Goal: Transaction & Acquisition: Purchase product/service

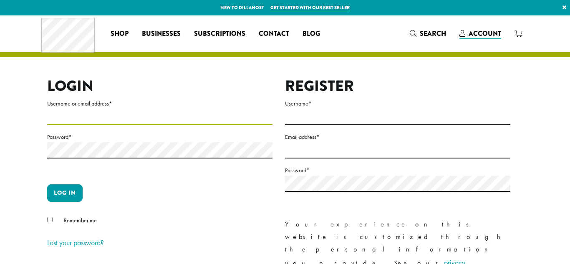
click at [94, 116] on input "Username or email address *" at bounding box center [159, 117] width 225 height 16
type input "**********"
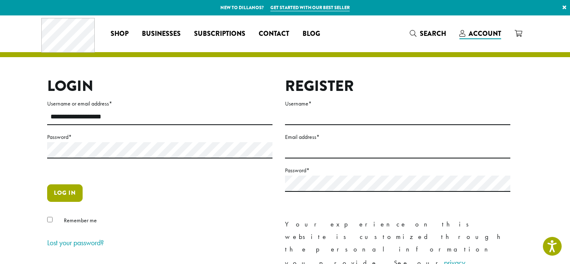
click at [57, 194] on button "Log in" at bounding box center [64, 193] width 35 height 18
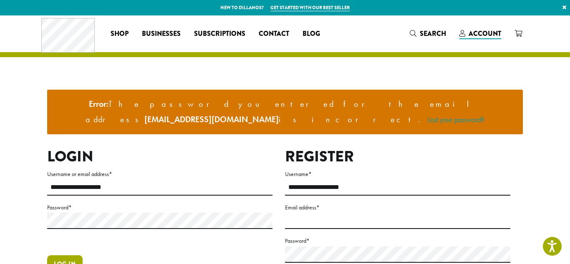
click at [71, 255] on button "Log in" at bounding box center [64, 264] width 35 height 18
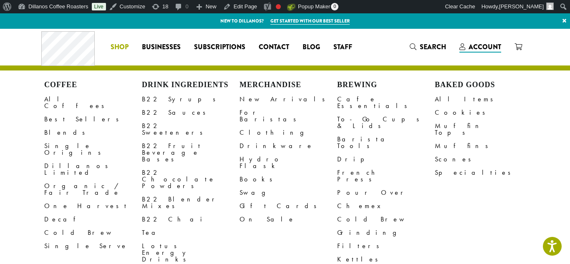
click at [110, 50] on link "Shop" at bounding box center [119, 46] width 31 height 13
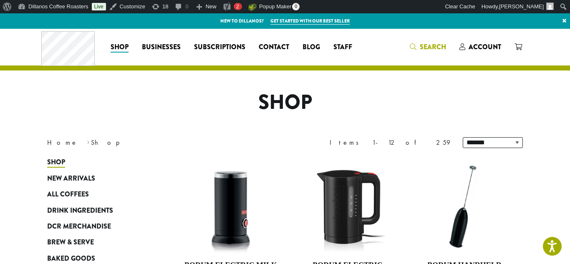
click at [429, 48] on span "Search" at bounding box center [433, 47] width 26 height 10
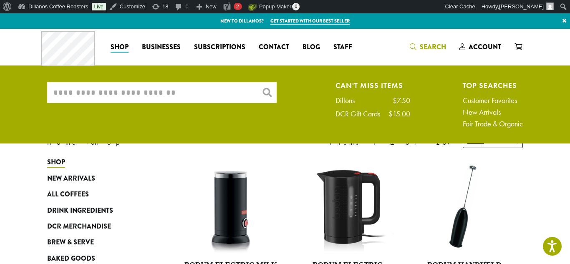
click at [239, 84] on input "What are you searching for?" at bounding box center [162, 92] width 230 height 21
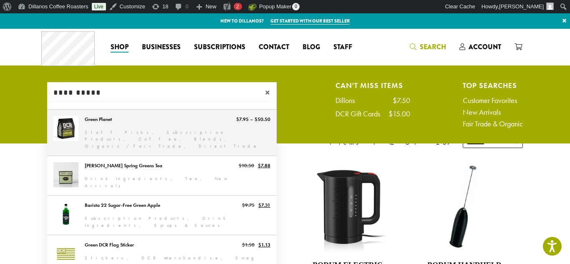
type input "**********"
click at [188, 129] on link "Green Planet" at bounding box center [162, 133] width 230 height 46
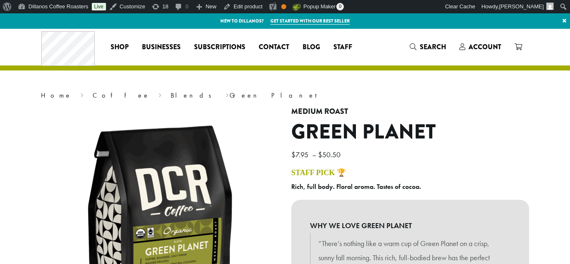
scroll to position [289, 0]
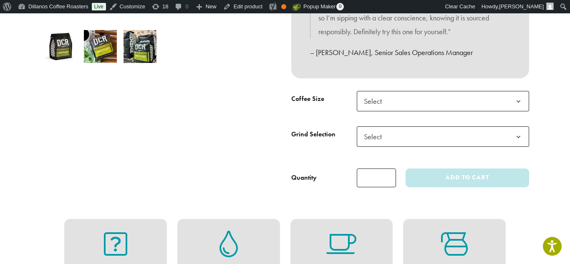
click at [375, 109] on span "Select" at bounding box center [376, 101] width 30 height 16
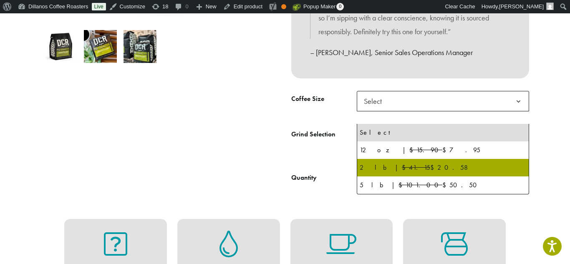
scroll to position [0, 0]
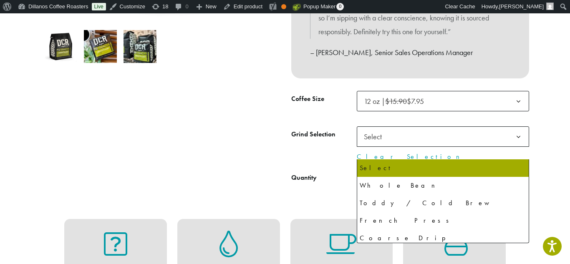
click at [385, 145] on span "Select" at bounding box center [376, 137] width 30 height 16
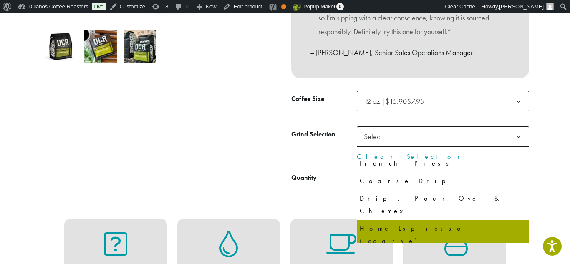
scroll to position [57, 0]
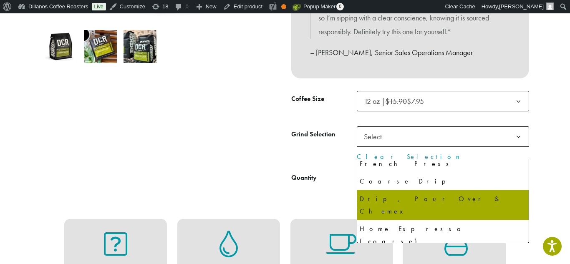
select select "*********"
select select "**********"
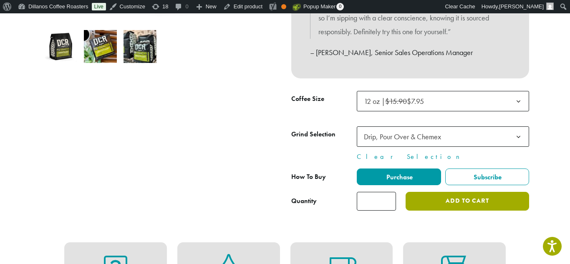
click at [442, 211] on button "Add to cart" at bounding box center [468, 201] width 124 height 19
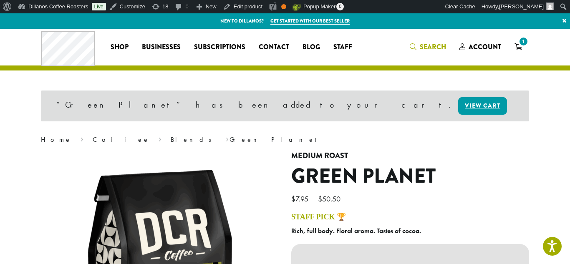
click at [435, 46] on span "Search" at bounding box center [433, 47] width 26 height 10
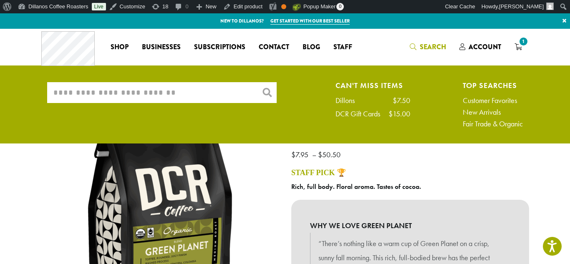
click at [152, 98] on input "What are you searching for?" at bounding box center [162, 92] width 230 height 21
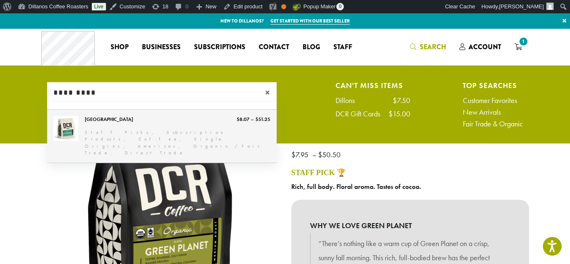
type input "*********"
click at [96, 130] on link "[GEOGRAPHIC_DATA]" at bounding box center [162, 136] width 230 height 53
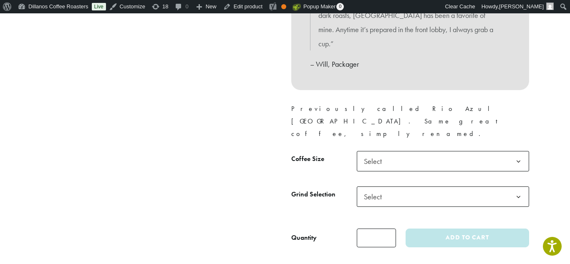
scroll to position [361, 0]
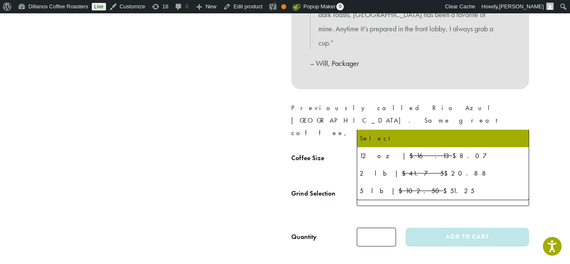
click at [383, 152] on span "Select" at bounding box center [376, 160] width 30 height 16
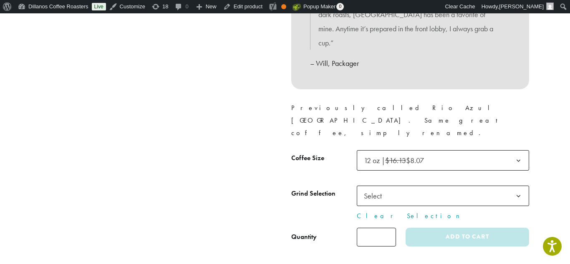
click at [378, 188] on span "Select" at bounding box center [376, 196] width 30 height 16
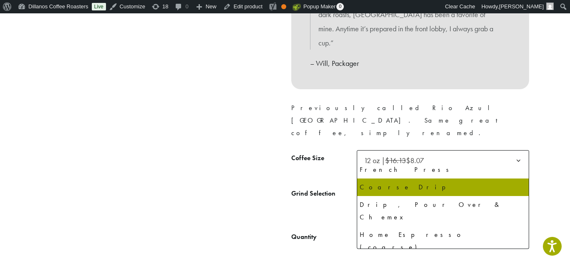
scroll to position [57, 0]
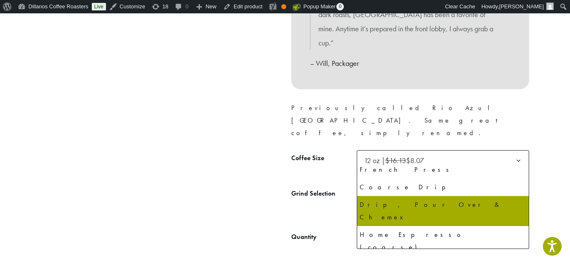
select select "*********"
select select "**********"
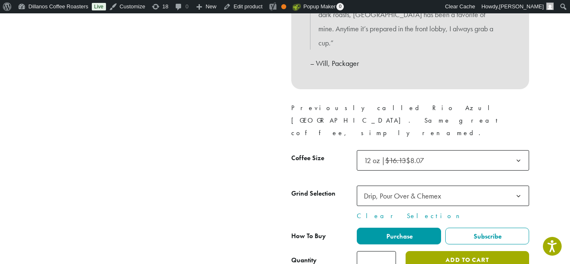
click at [438, 251] on button "Add to cart" at bounding box center [468, 260] width 124 height 19
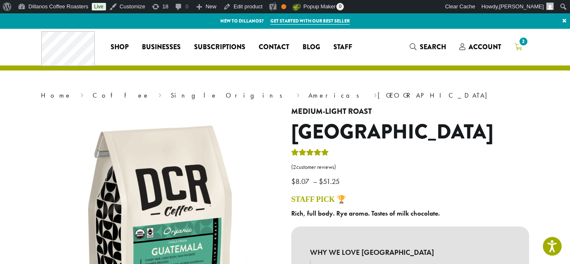
click at [515, 48] on icon "2" at bounding box center [519, 46] width 8 height 7
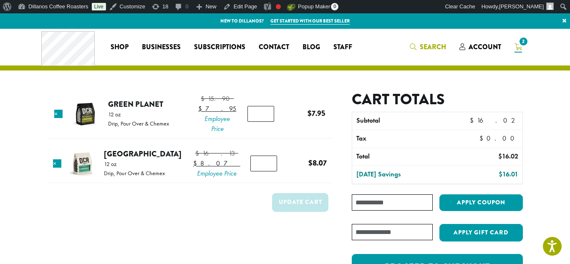
click at [413, 44] on icon "Search" at bounding box center [413, 46] width 7 height 7
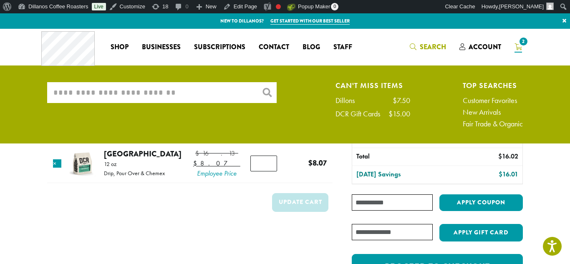
click at [188, 99] on input "What are you searching for?" at bounding box center [162, 92] width 230 height 21
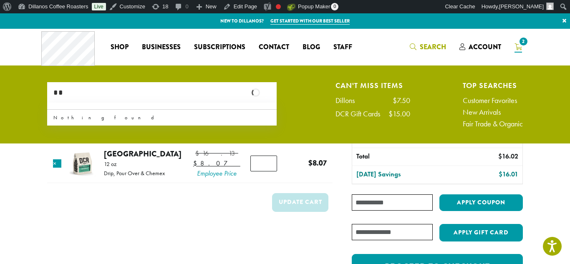
type input "*"
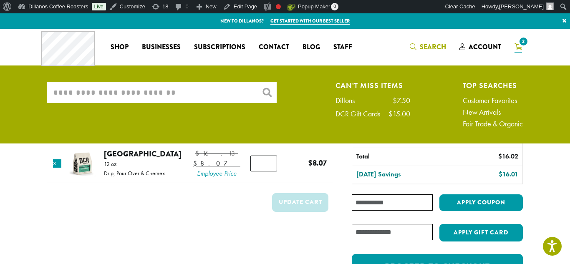
type input "*"
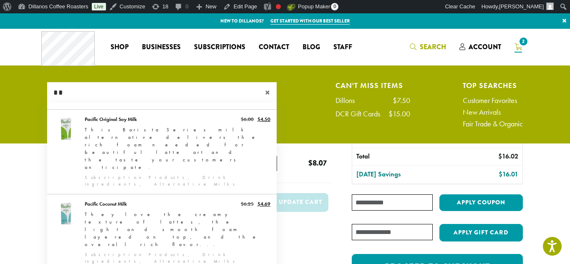
type input "*"
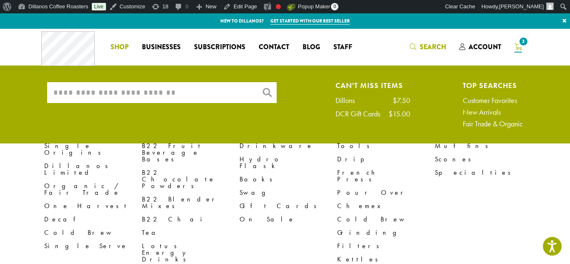
click at [114, 48] on span "Shop" at bounding box center [120, 47] width 18 height 10
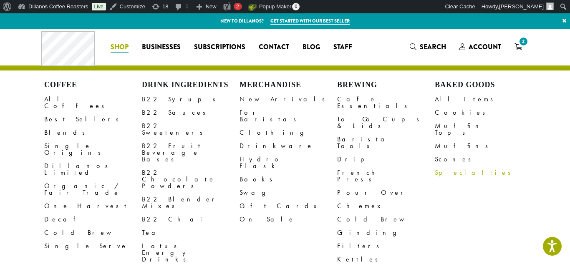
click at [446, 170] on link "Specialties" at bounding box center [484, 172] width 98 height 13
click at [63, 159] on link "Dillanos Limited" at bounding box center [93, 169] width 98 height 20
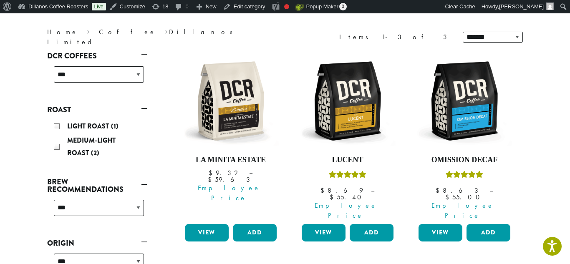
scroll to position [108, 0]
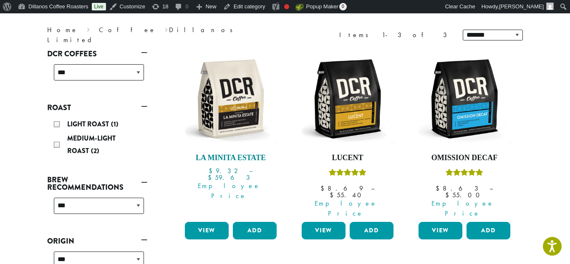
click at [252, 127] on img at bounding box center [231, 99] width 96 height 96
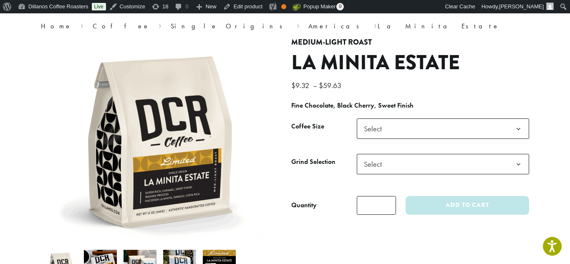
scroll to position [70, 0]
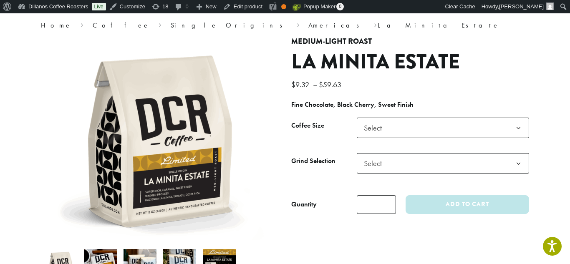
click at [376, 125] on span "Select" at bounding box center [376, 128] width 30 height 16
click at [373, 161] on span "Select" at bounding box center [376, 163] width 30 height 16
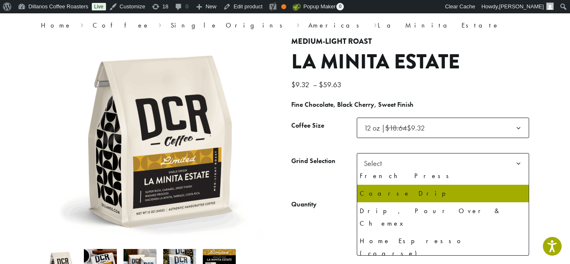
scroll to position [57, 0]
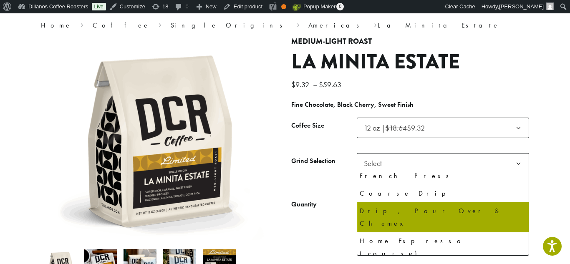
select select "*********"
select select "**********"
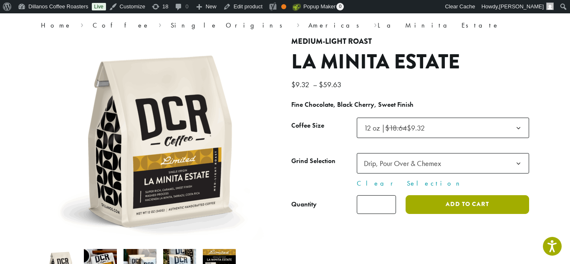
click at [419, 209] on button "Add to cart" at bounding box center [468, 204] width 124 height 19
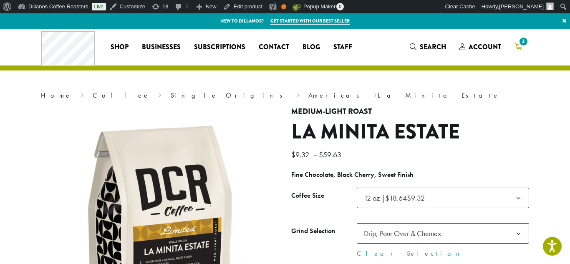
click at [519, 48] on icon "3" at bounding box center [519, 46] width 8 height 7
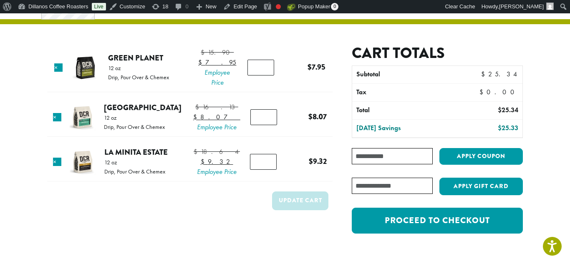
scroll to position [48, 0]
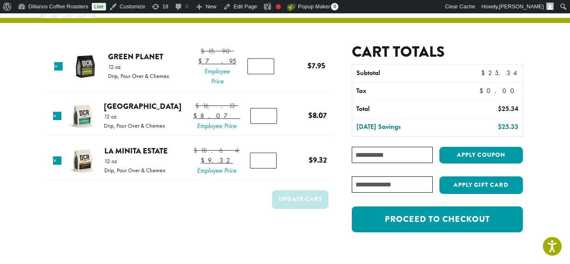
click at [410, 158] on input "Coupon:" at bounding box center [392, 155] width 81 height 16
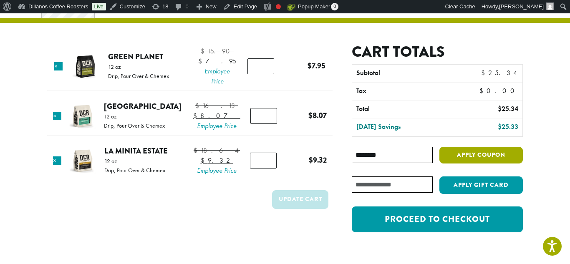
type input "********"
click at [456, 157] on button "Apply coupon" at bounding box center [480, 155] width 83 height 17
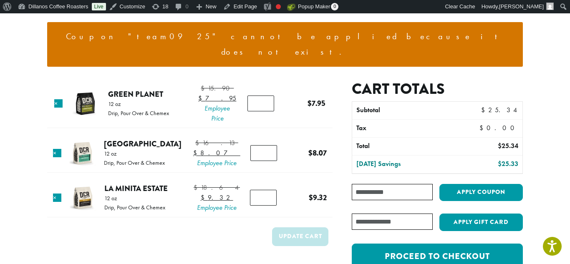
scroll to position [81, 0]
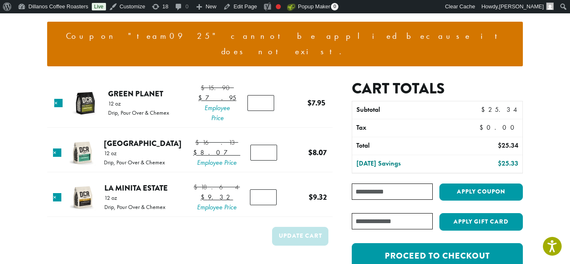
click at [383, 184] on input "Coupon:" at bounding box center [392, 192] width 81 height 16
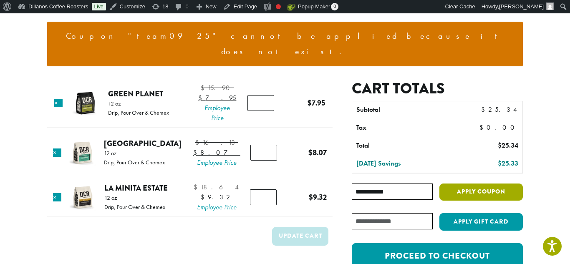
type input "**********"
click at [472, 184] on button "Apply coupon" at bounding box center [480, 192] width 83 height 17
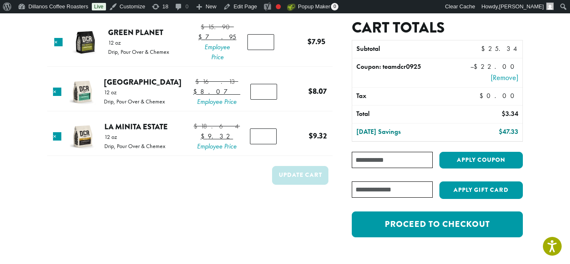
scroll to position [76, 0]
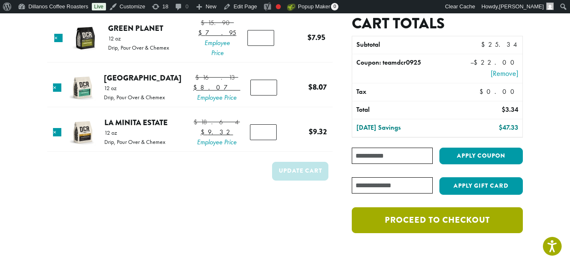
click at [476, 223] on link "Proceed to checkout" at bounding box center [437, 220] width 171 height 26
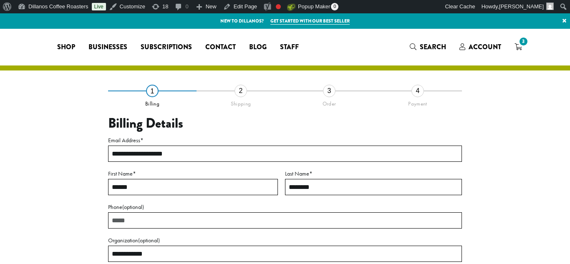
select select "**"
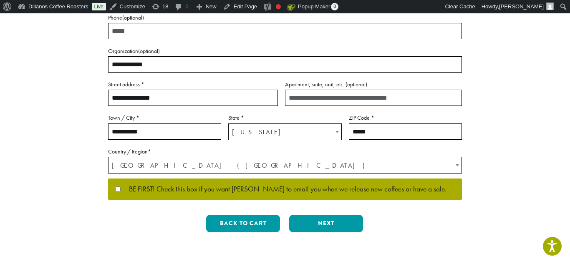
scroll to position [195, 0]
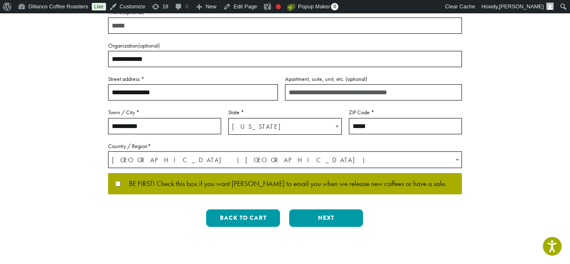
click at [325, 227] on div "Back to cart Previous Next" at bounding box center [285, 222] width 354 height 24
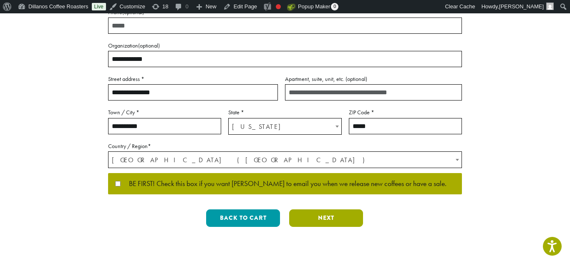
click at [327, 222] on button "Next" at bounding box center [326, 219] width 74 height 18
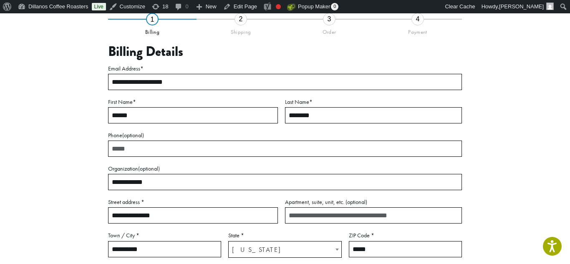
scroll to position [61, 0]
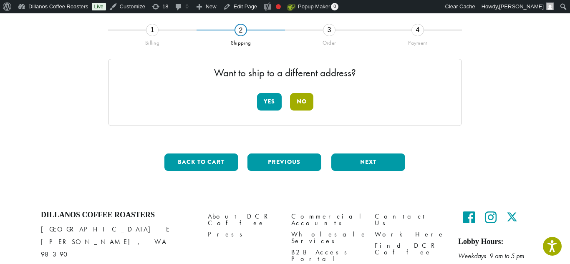
click at [304, 106] on button "No" at bounding box center [301, 102] width 23 height 18
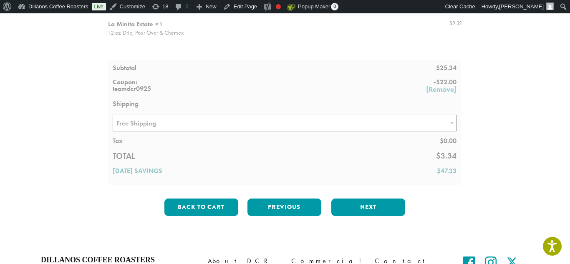
scroll to position [179, 0]
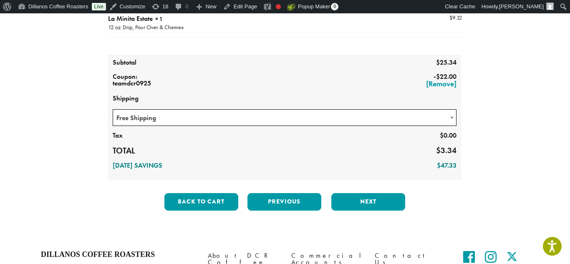
click at [307, 113] on span "Free Shipping" at bounding box center [284, 118] width 343 height 16
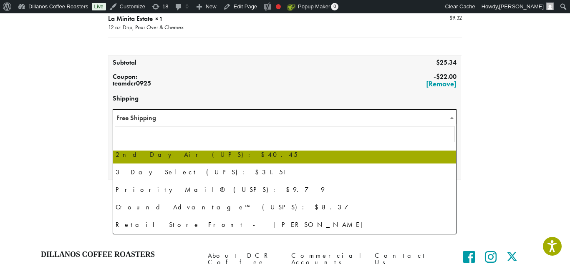
scroll to position [57, 0]
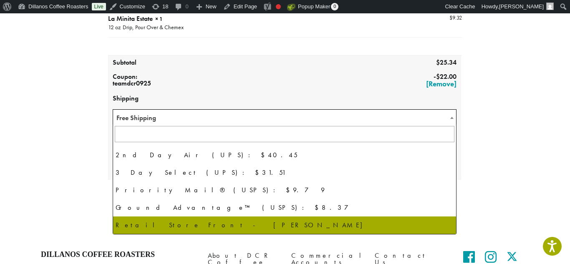
select select "**********"
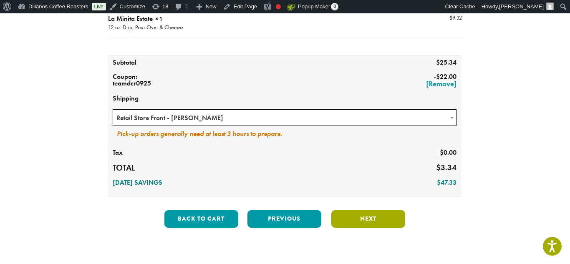
click at [360, 217] on button "Next" at bounding box center [368, 219] width 74 height 18
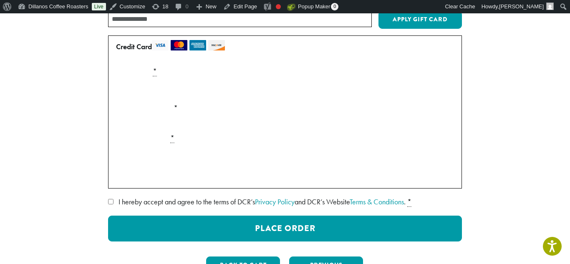
scroll to position [126, 0]
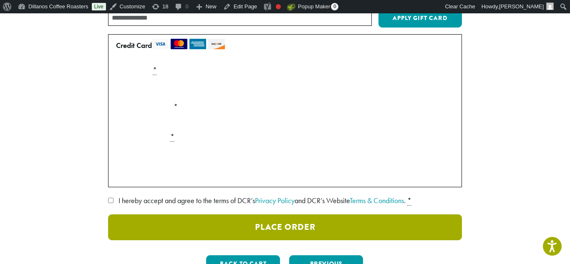
click at [111, 216] on button "Place Order" at bounding box center [285, 228] width 354 height 26
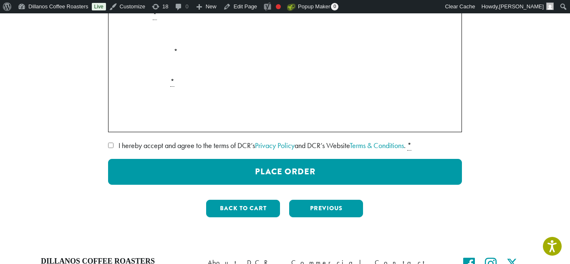
scroll to position [227, 0]
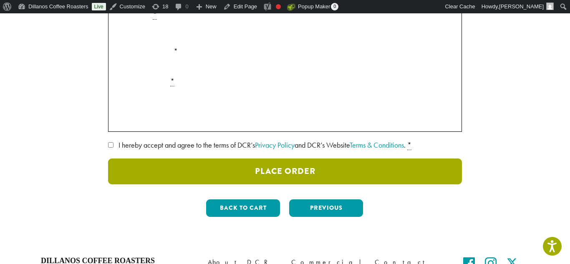
click at [278, 174] on button "Place Order" at bounding box center [285, 172] width 354 height 26
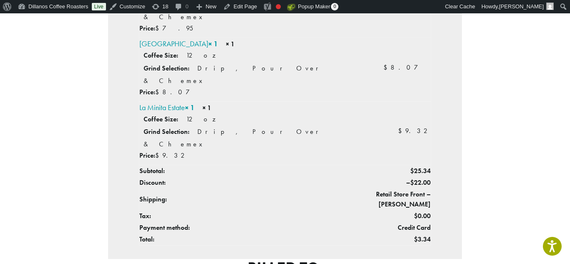
scroll to position [305, 0]
